Goal: Navigation & Orientation: Find specific page/section

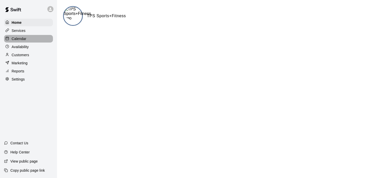
click at [27, 39] on div "Calendar" at bounding box center [28, 39] width 49 height 8
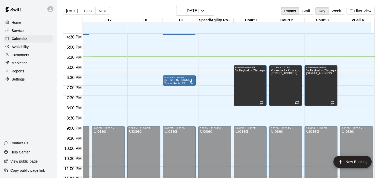
scroll to position [333, 204]
click at [35, 65] on div "Marketing" at bounding box center [28, 63] width 49 height 8
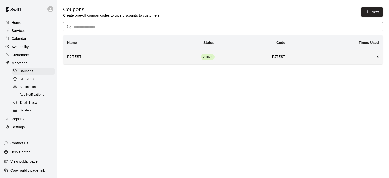
click at [119, 59] on h6 "PJ TEST" at bounding box center [100, 57] width 66 height 6
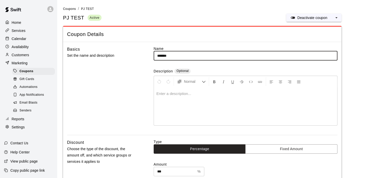
type input "**********"
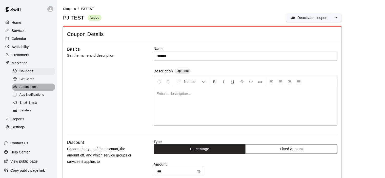
click at [39, 89] on div "Automations" at bounding box center [33, 87] width 43 height 7
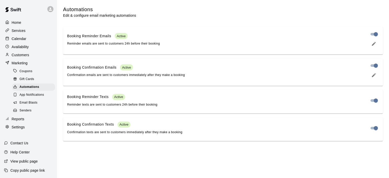
click at [38, 106] on div "Email Blasts" at bounding box center [33, 102] width 43 height 7
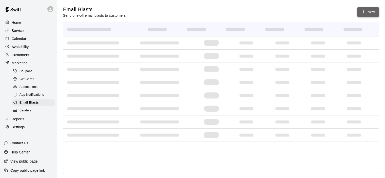
click at [365, 10] on icon at bounding box center [364, 12] width 5 height 5
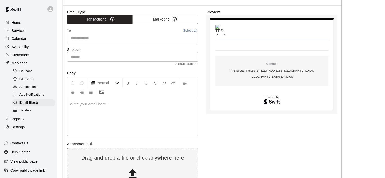
scroll to position [23, 0]
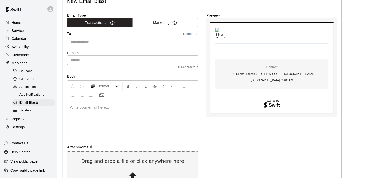
click at [144, 105] on p at bounding box center [133, 107] width 126 height 5
click at [101, 94] on icon "Upload Image" at bounding box center [102, 95] width 5 height 5
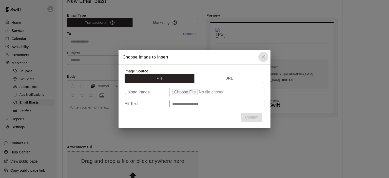
click at [265, 56] on icon "close" at bounding box center [263, 57] width 6 height 6
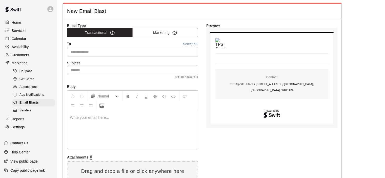
scroll to position [0, 0]
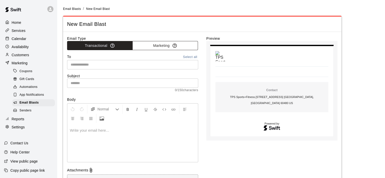
click at [179, 46] on button "Marketing" at bounding box center [165, 45] width 66 height 9
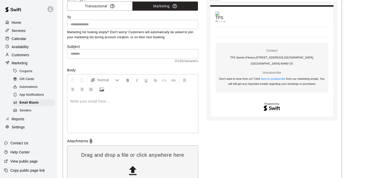
scroll to position [77, 0]
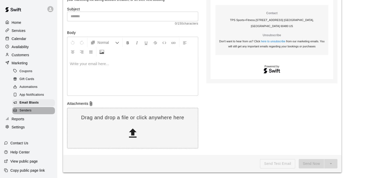
click at [30, 113] on span "Senders" at bounding box center [26, 110] width 12 height 5
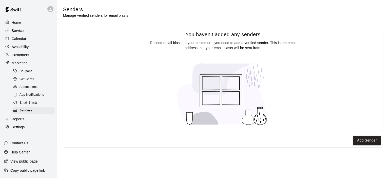
click at [39, 98] on span "App Notifications" at bounding box center [32, 94] width 25 height 5
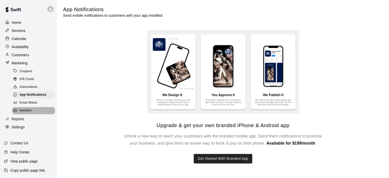
click at [35, 114] on div "Senders" at bounding box center [33, 110] width 43 height 7
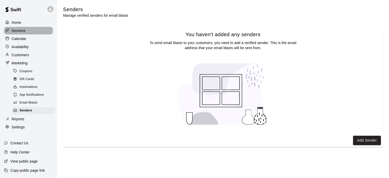
click at [25, 30] on div "Services" at bounding box center [28, 31] width 49 height 8
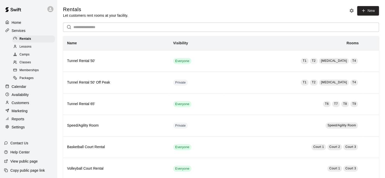
click at [30, 49] on span "Lessons" at bounding box center [26, 46] width 12 height 5
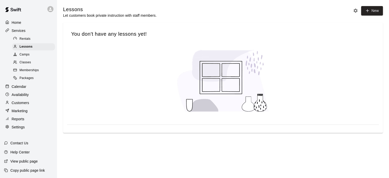
click at [29, 81] on span "Packages" at bounding box center [27, 78] width 14 height 5
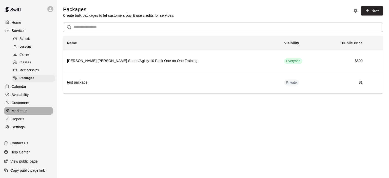
click at [25, 113] on p "Marketing" at bounding box center [20, 110] width 16 height 5
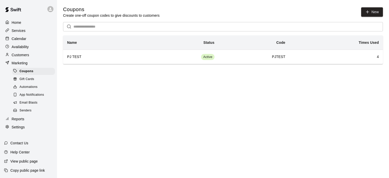
click at [36, 105] on span "Email Blasts" at bounding box center [29, 102] width 18 height 5
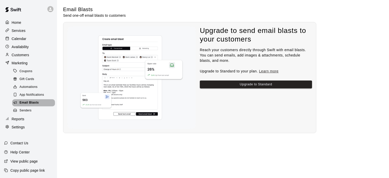
click at [30, 105] on span "Email Blasts" at bounding box center [29, 102] width 19 height 5
click at [128, 72] on img at bounding box center [131, 77] width 128 height 103
click at [46, 98] on div "App Notifications" at bounding box center [33, 94] width 43 height 7
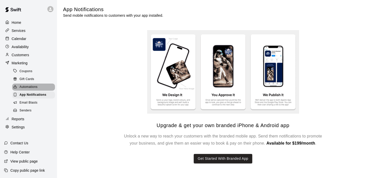
click at [48, 90] on div "Automations" at bounding box center [33, 87] width 43 height 7
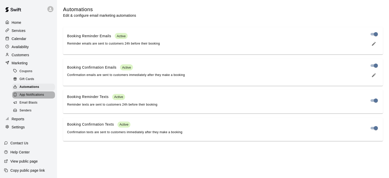
click at [43, 97] on span "App Notifications" at bounding box center [32, 94] width 25 height 5
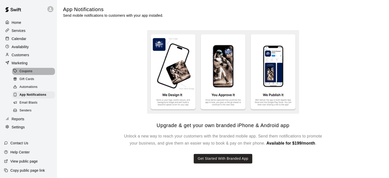
click at [45, 75] on div "Coupons" at bounding box center [33, 71] width 43 height 7
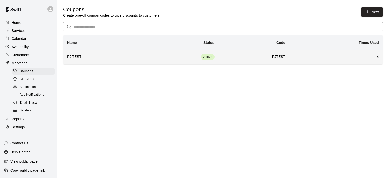
click at [97, 61] on th "PJ TEST" at bounding box center [100, 57] width 74 height 14
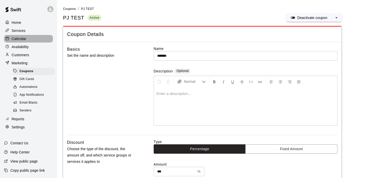
click at [37, 40] on div "Calendar" at bounding box center [28, 39] width 49 height 8
